Goal: Navigation & Orientation: Find specific page/section

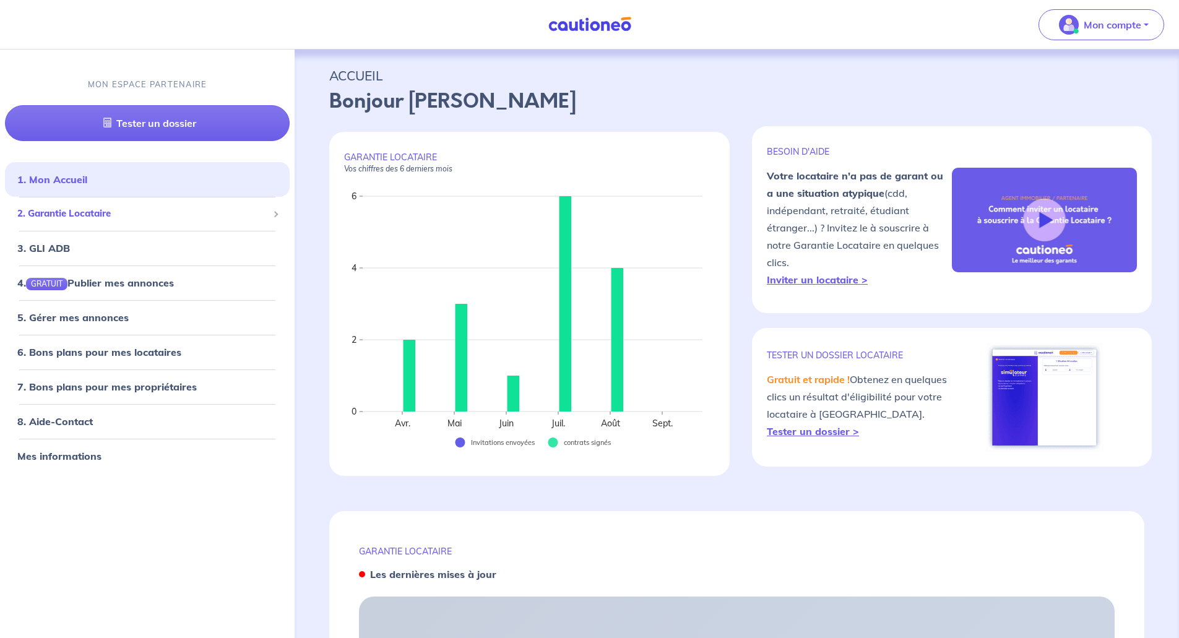
click at [102, 207] on span "2. Garantie Locataire" at bounding box center [142, 214] width 251 height 14
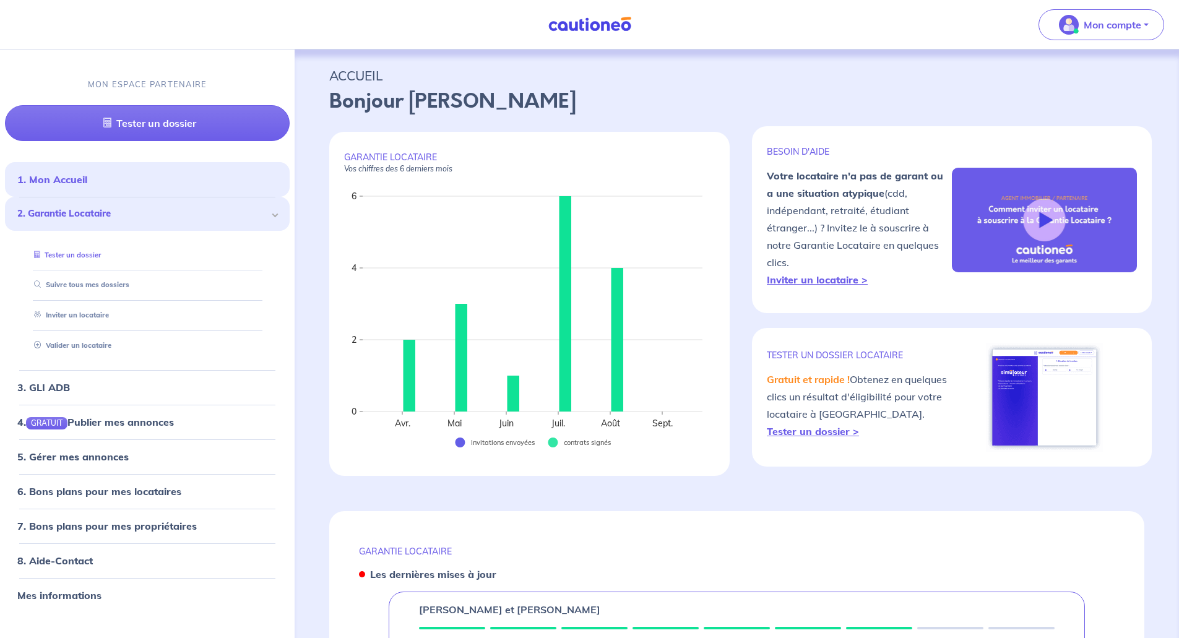
click at [70, 251] on link "Tester un dossier" at bounding box center [65, 255] width 72 height 9
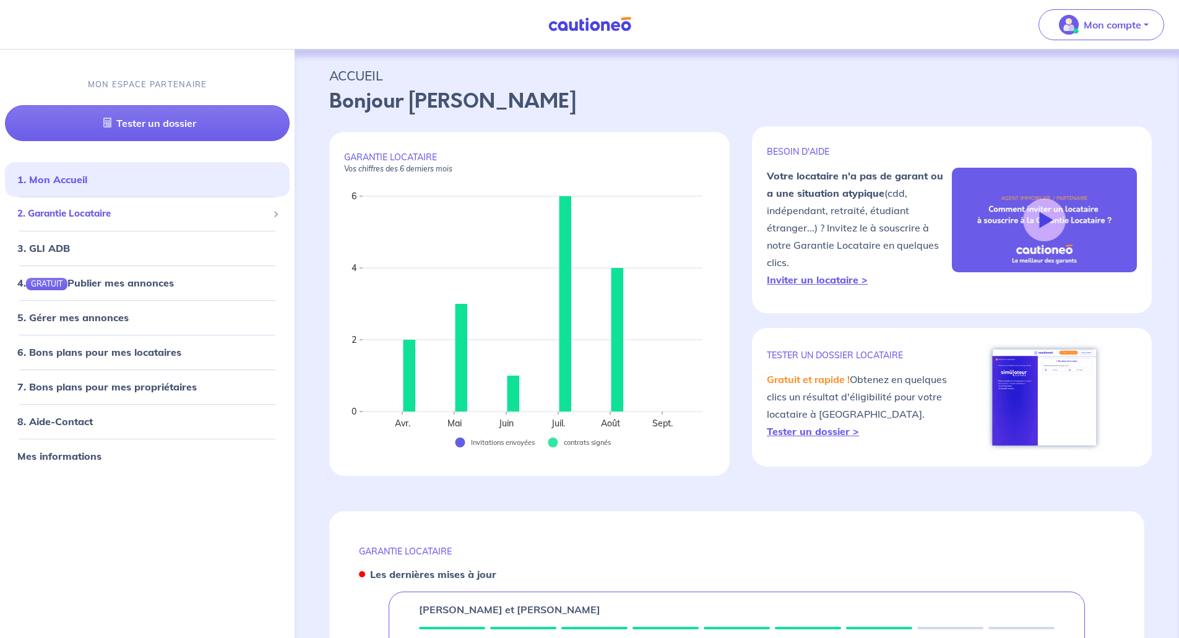
click at [50, 220] on span "2. Garantie Locataire" at bounding box center [142, 214] width 251 height 14
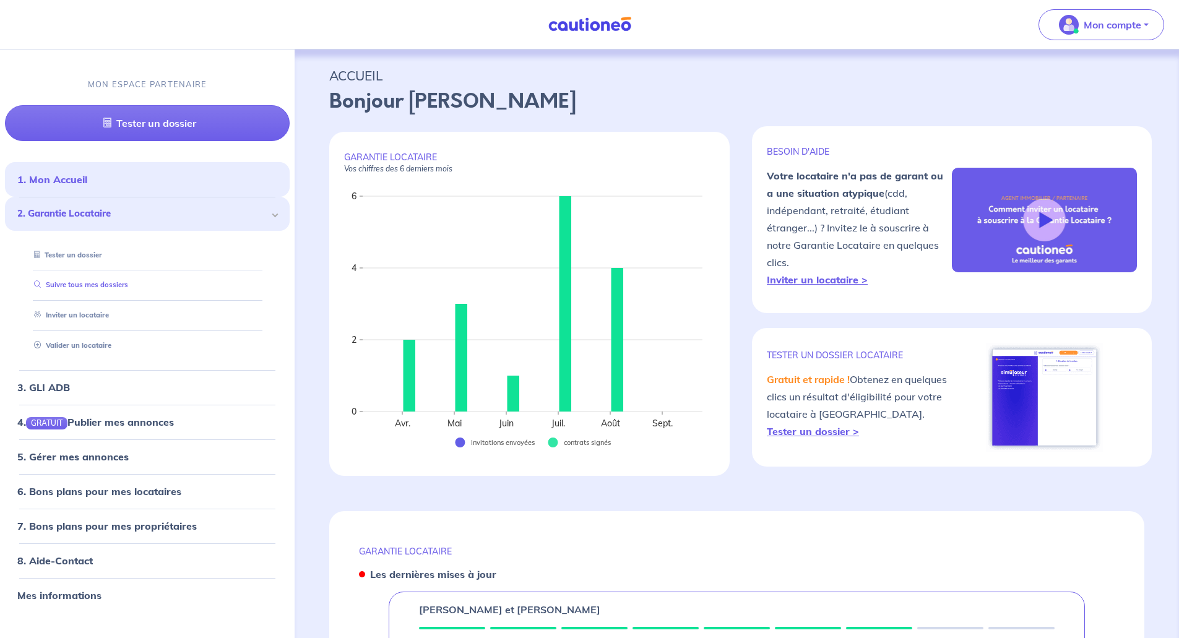
click at [80, 290] on link "Suivre tous mes dossiers" at bounding box center [78, 285] width 99 height 9
